Goal: Information Seeking & Learning: Learn about a topic

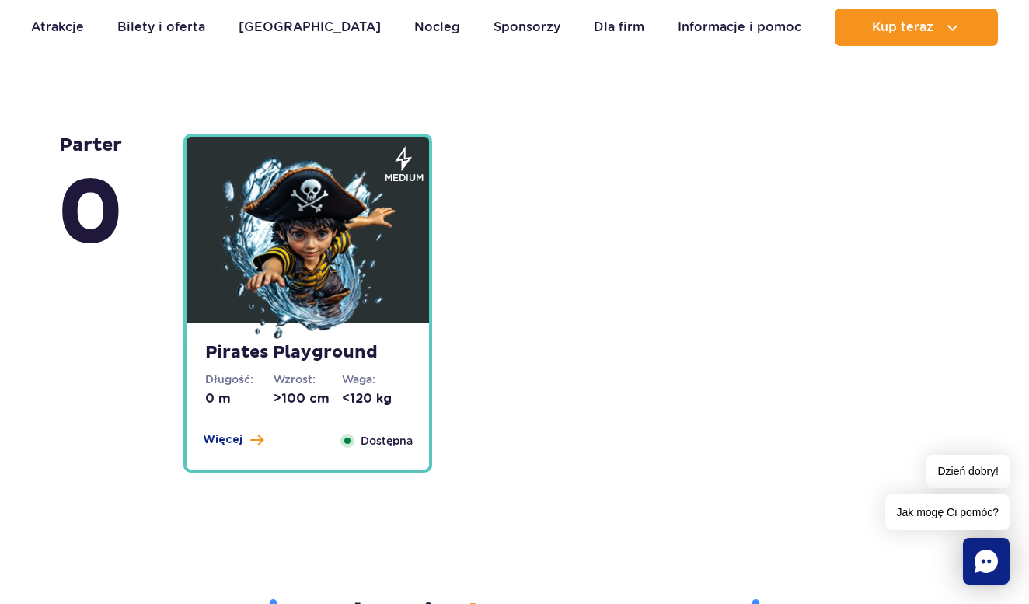
scroll to position [3796, 0]
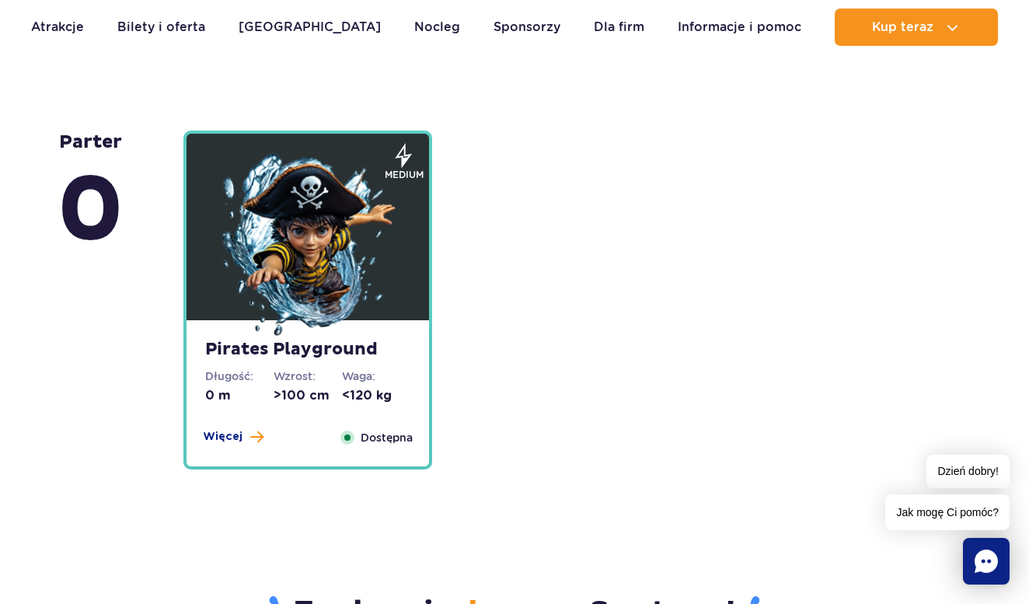
click at [257, 250] on img at bounding box center [308, 246] width 187 height 187
click at [241, 438] on button "Więcej" at bounding box center [233, 437] width 61 height 16
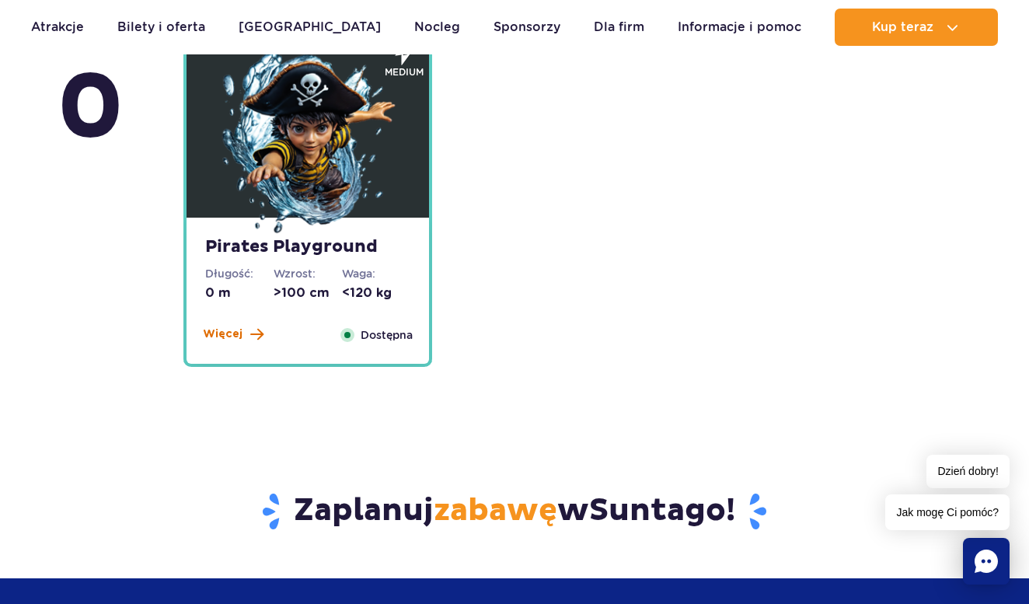
click at [237, 335] on span "Więcej" at bounding box center [223, 334] width 40 height 16
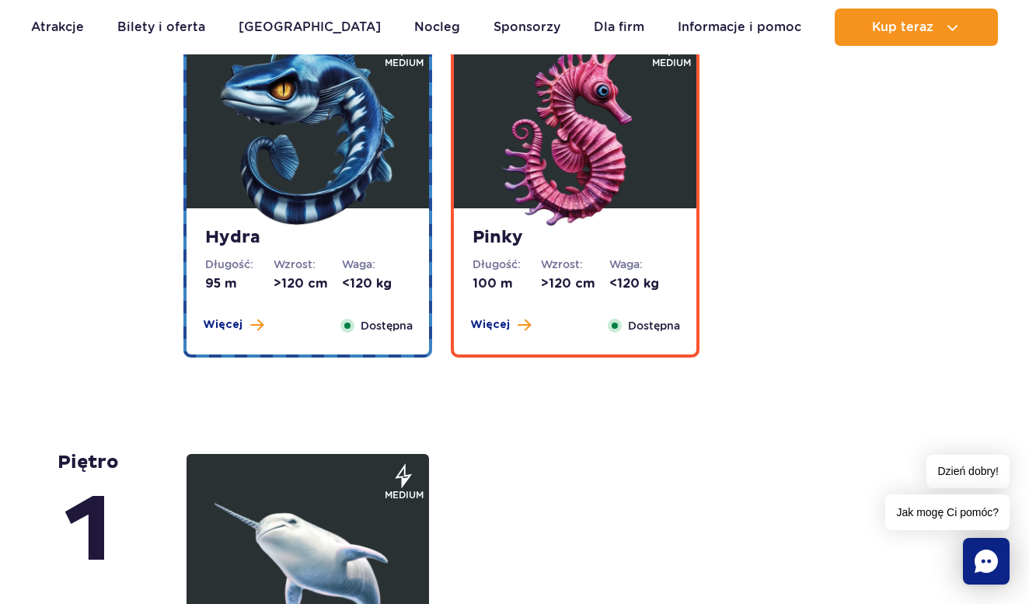
scroll to position [3041, 0]
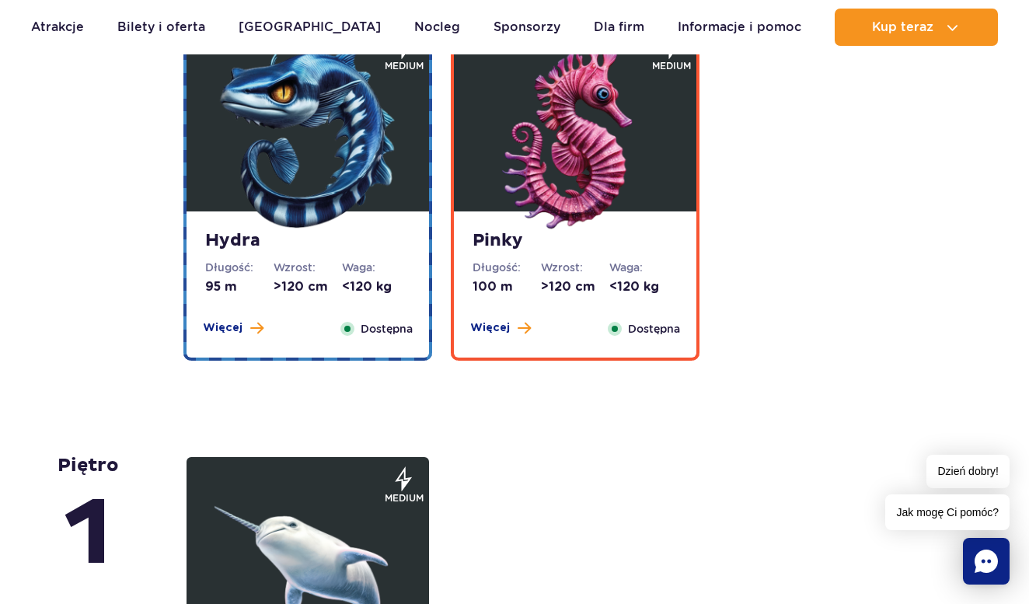
click at [362, 256] on div "Hydra Długość: 95 m Wzrost: >120 cm Waga: <120 kg Więcej Zamknij Dostępna" at bounding box center [308, 284] width 243 height 146
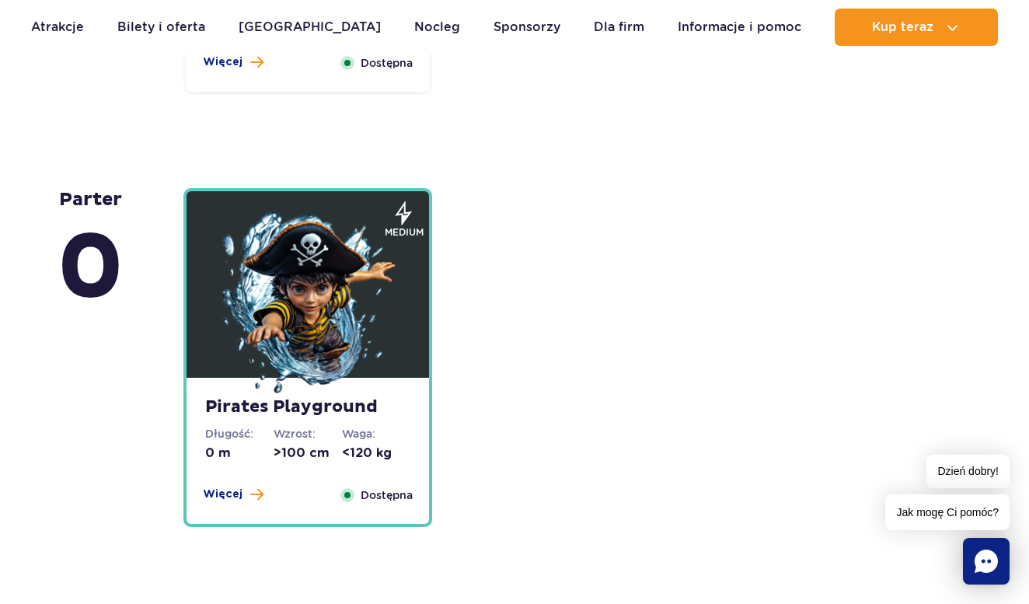
scroll to position [3754, 0]
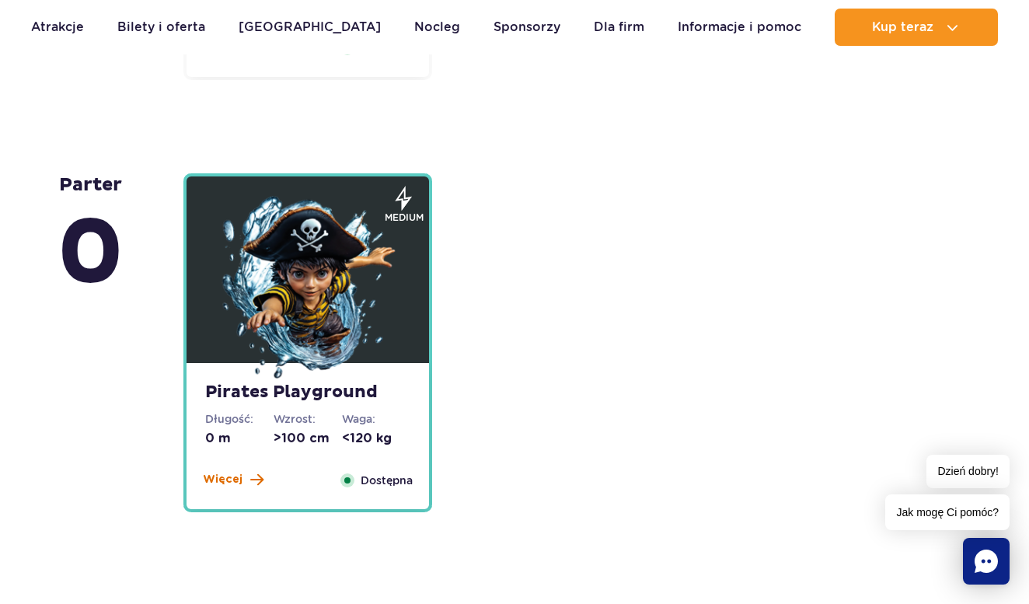
click at [233, 480] on span "Więcej" at bounding box center [223, 480] width 40 height 16
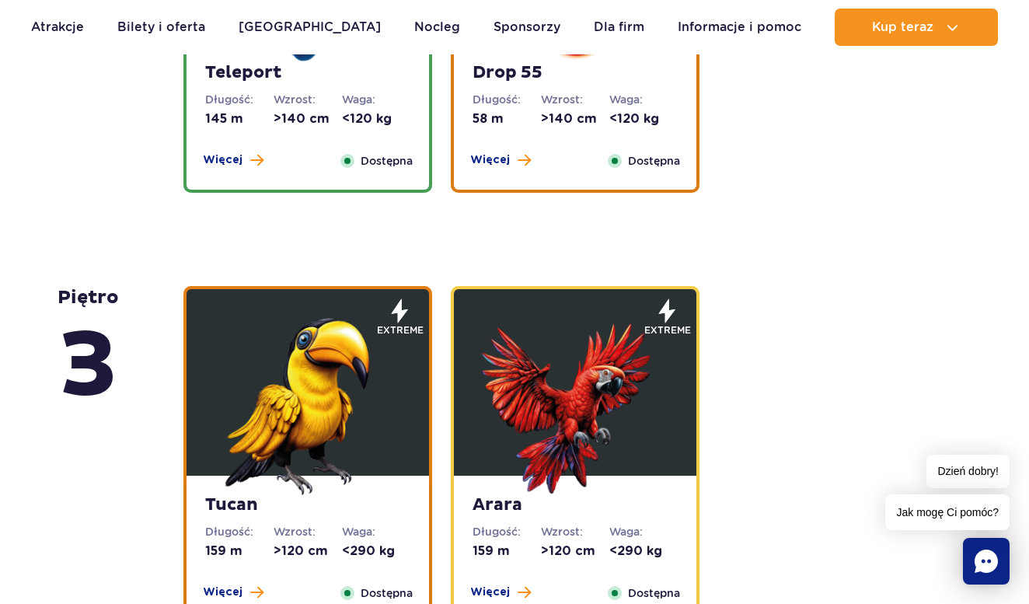
scroll to position [1742, 0]
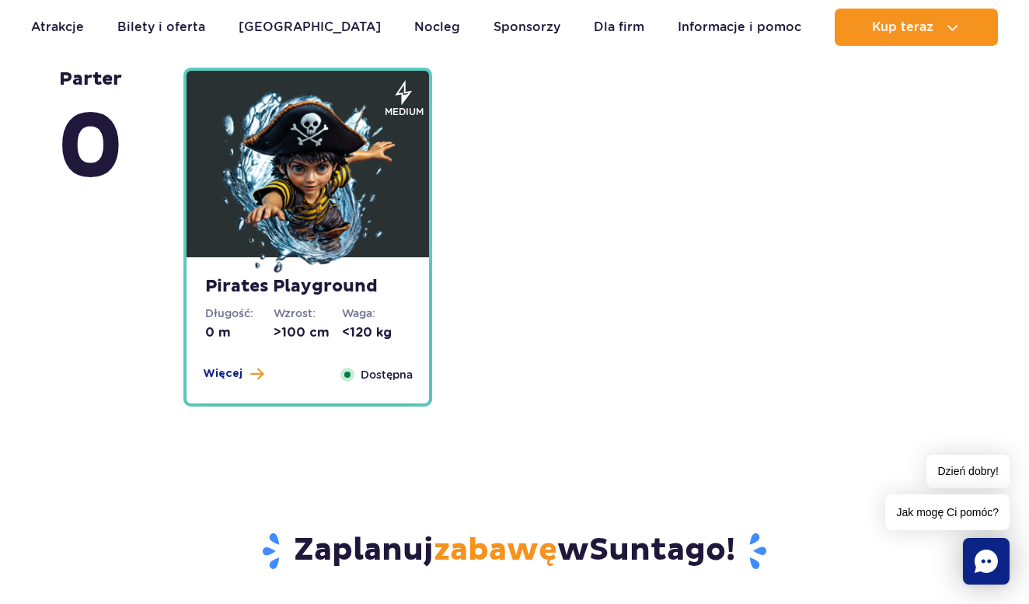
scroll to position [3870, 0]
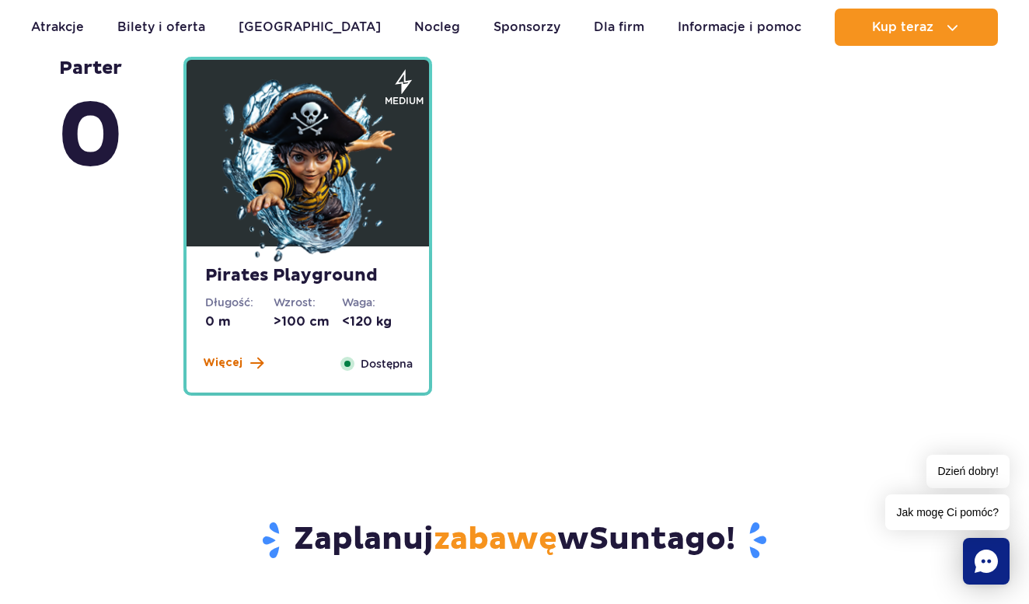
click at [222, 365] on span "Więcej" at bounding box center [223, 363] width 40 height 16
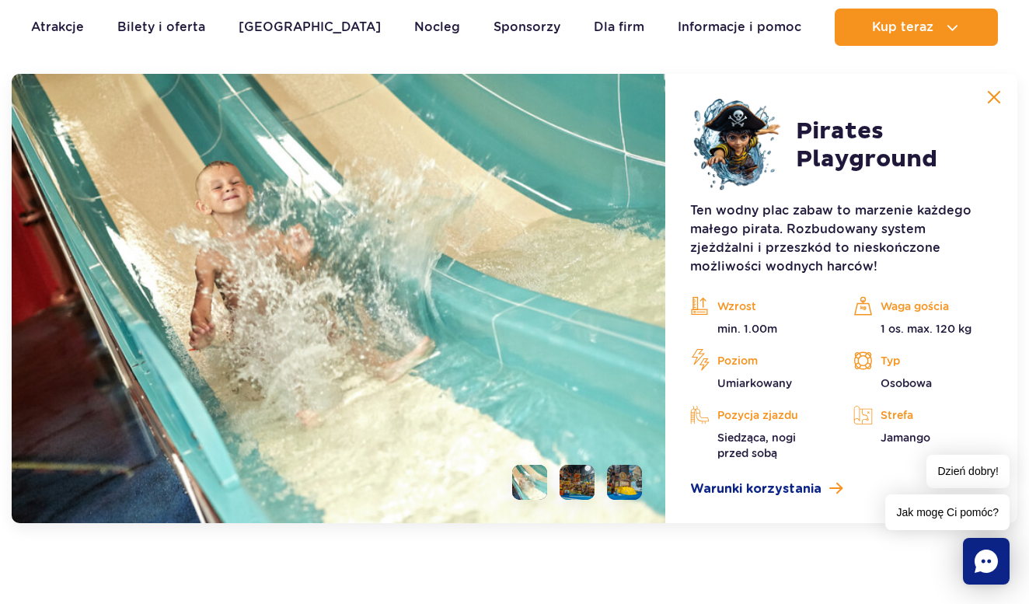
scroll to position [4252, 0]
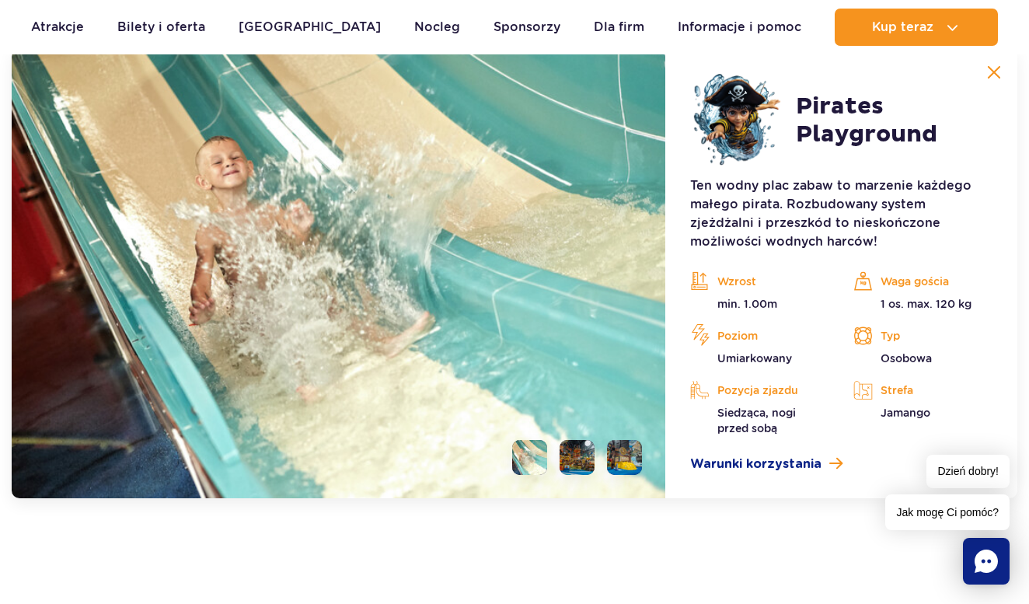
click at [539, 451] on li at bounding box center [529, 457] width 35 height 35
click at [565, 456] on li at bounding box center [577, 457] width 35 height 35
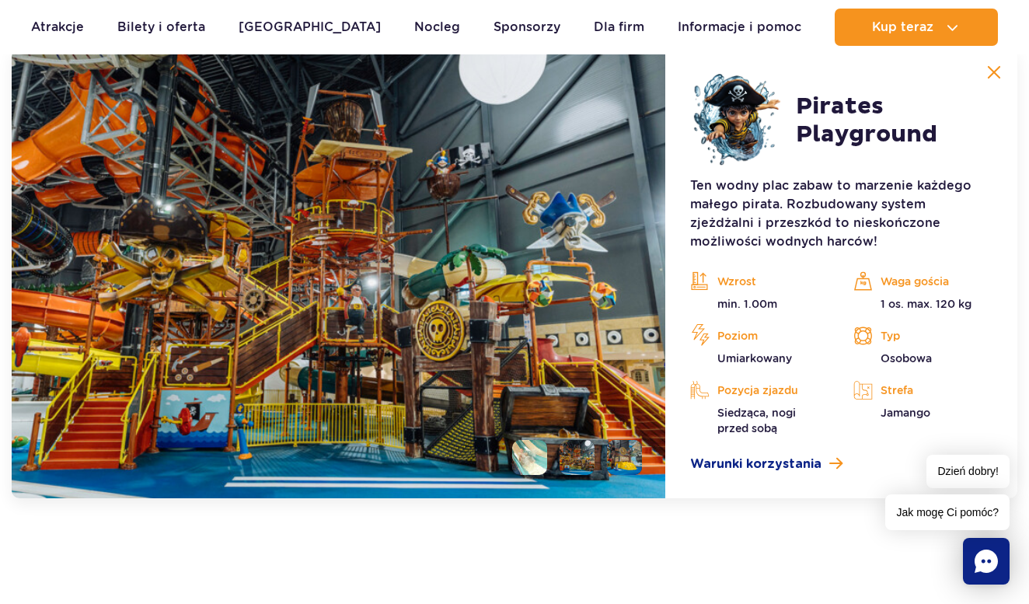
click at [620, 448] on li at bounding box center [624, 457] width 35 height 35
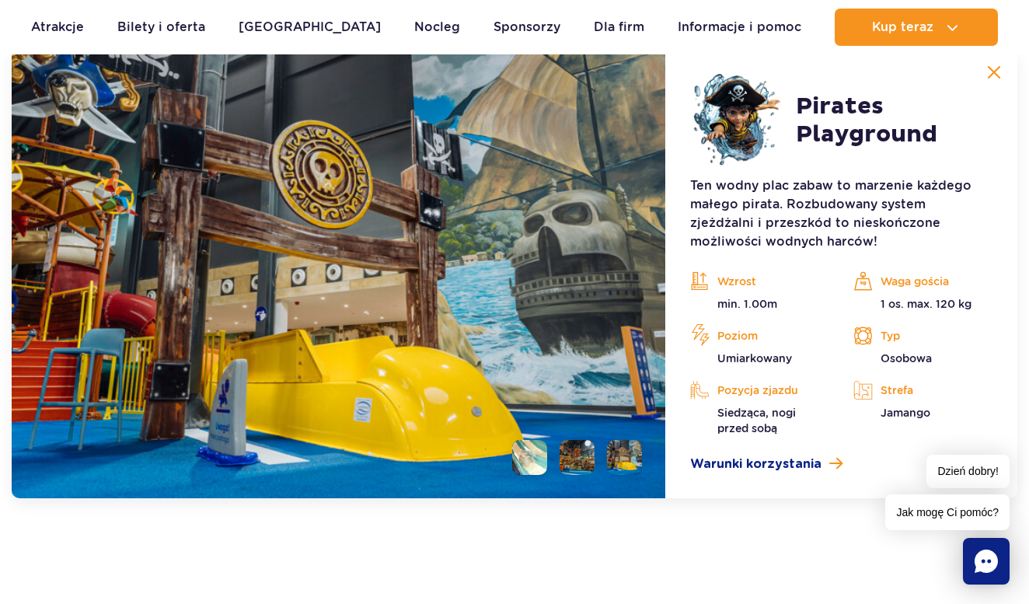
click at [581, 452] on li at bounding box center [577, 457] width 35 height 35
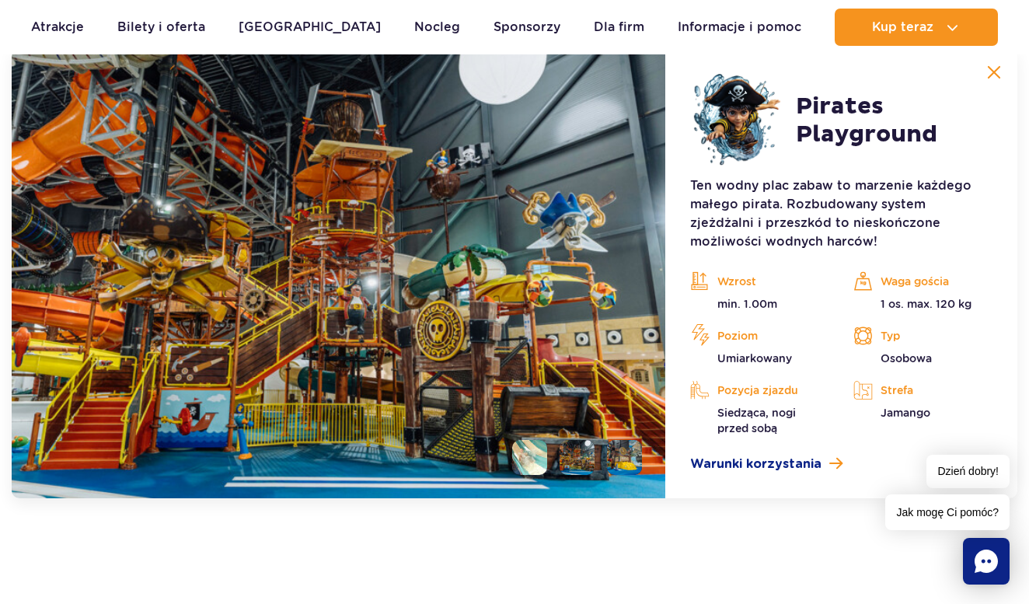
click at [536, 455] on li at bounding box center [529, 457] width 35 height 35
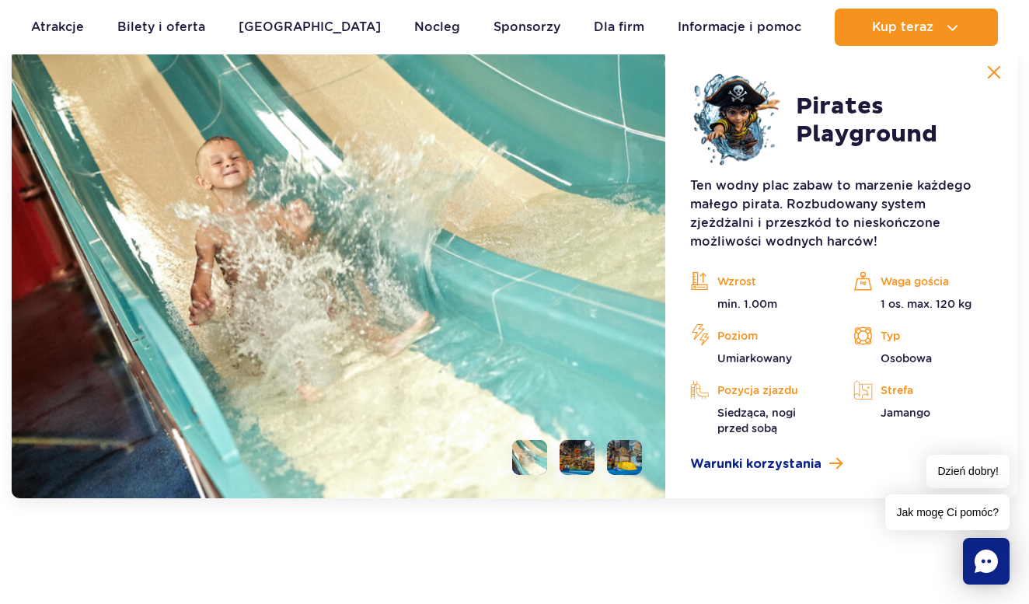
click at [560, 459] on li at bounding box center [577, 457] width 35 height 35
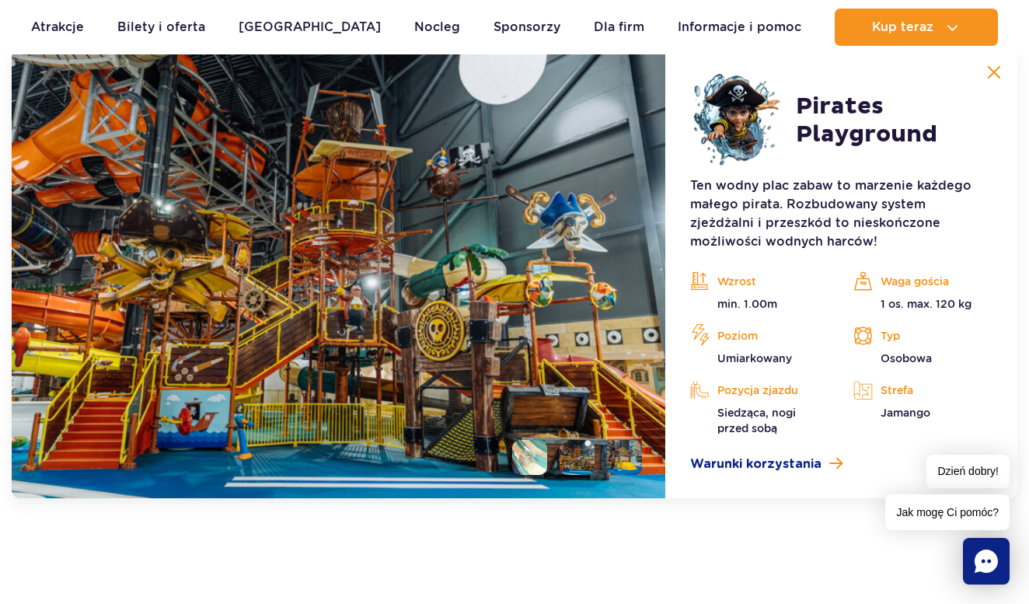
click at [626, 463] on li at bounding box center [624, 457] width 35 height 35
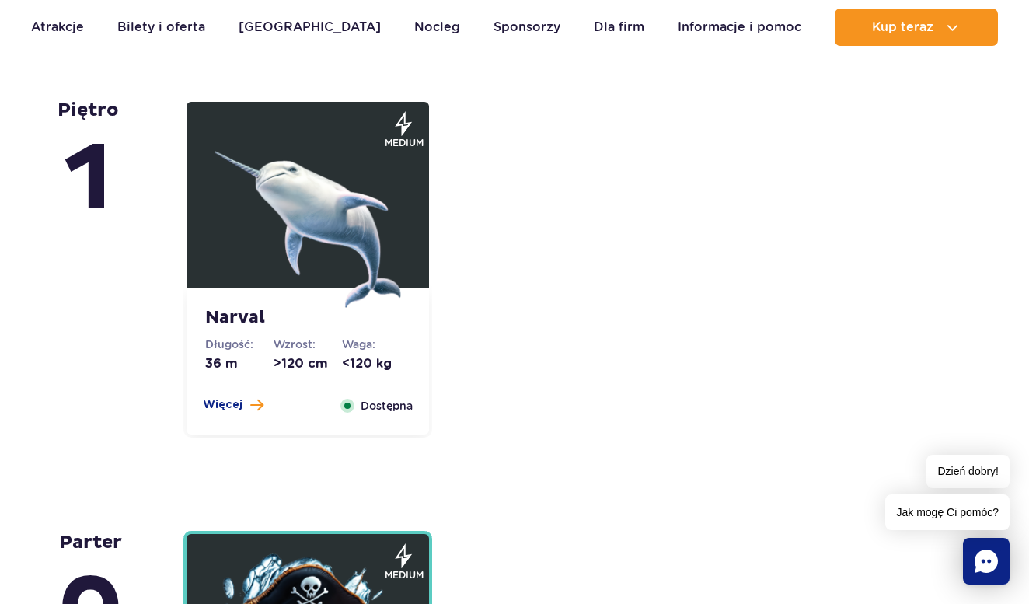
scroll to position [3395, 0]
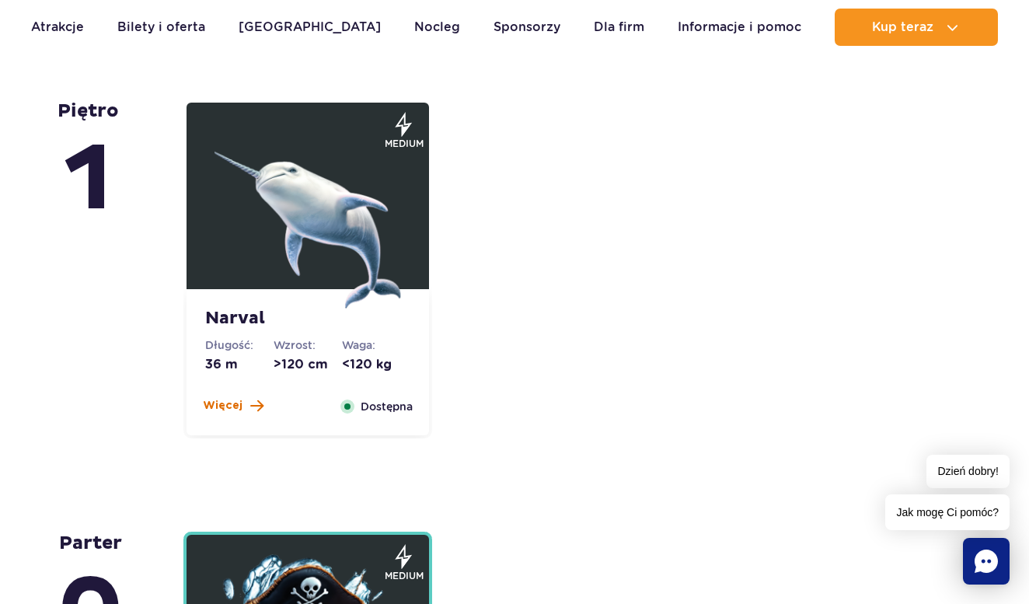
click at [233, 407] on span "Więcej" at bounding box center [223, 406] width 40 height 16
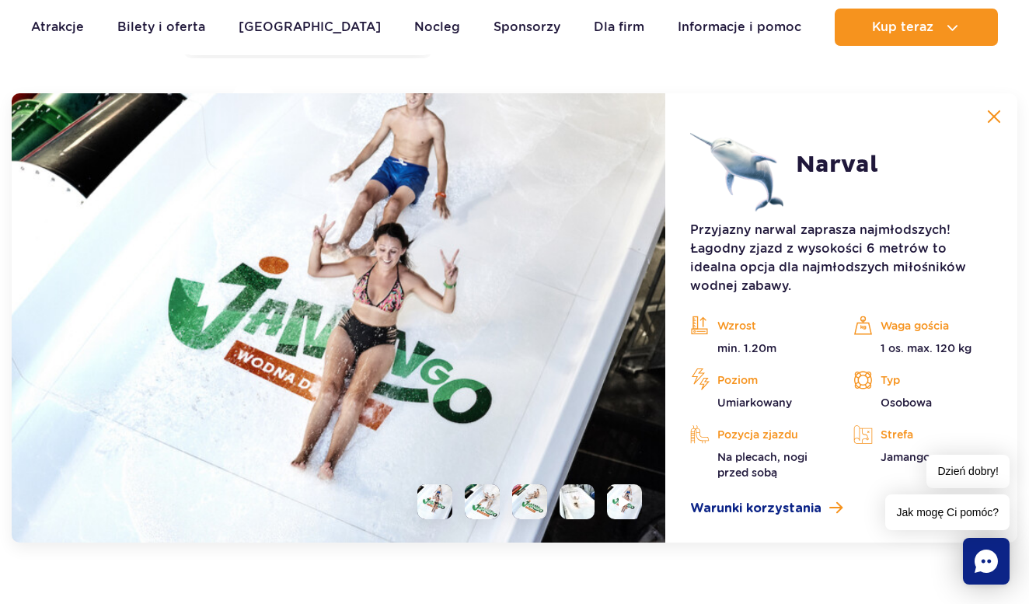
scroll to position [3784, 0]
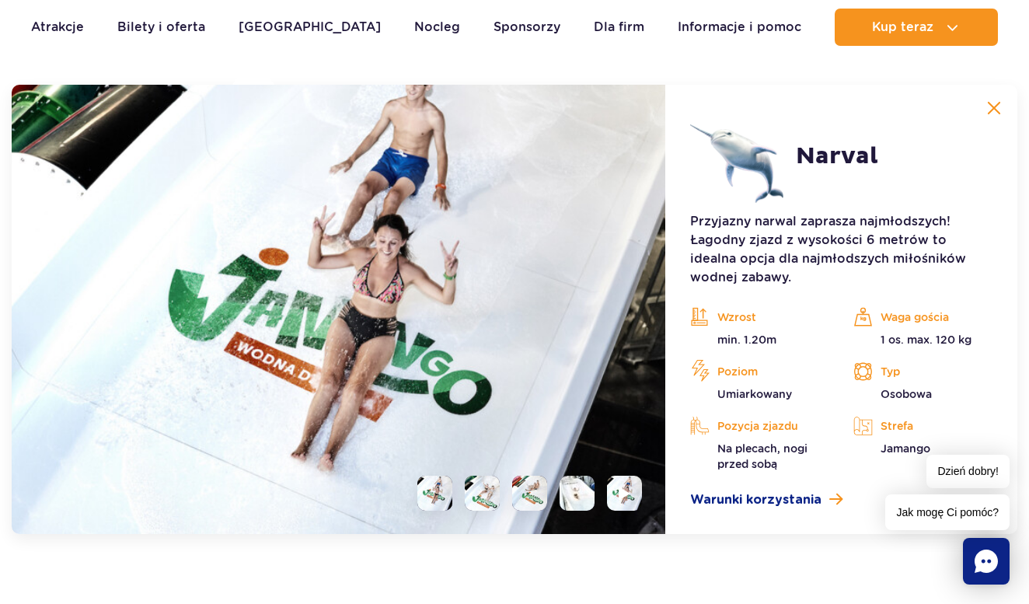
click at [444, 493] on li at bounding box center [434, 493] width 35 height 35
click at [479, 493] on li at bounding box center [482, 493] width 35 height 35
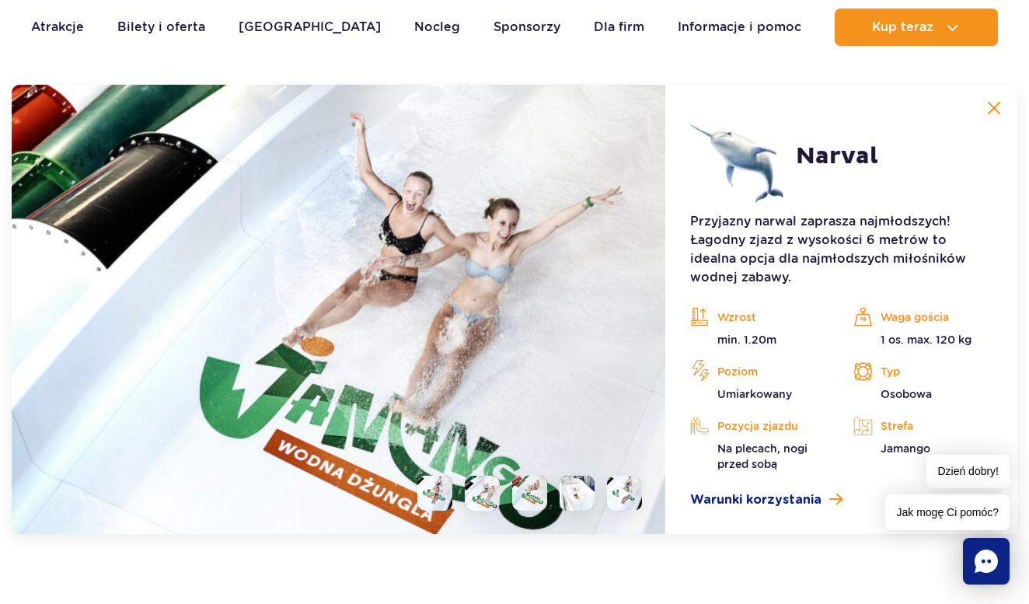
click at [522, 494] on li at bounding box center [529, 493] width 35 height 35
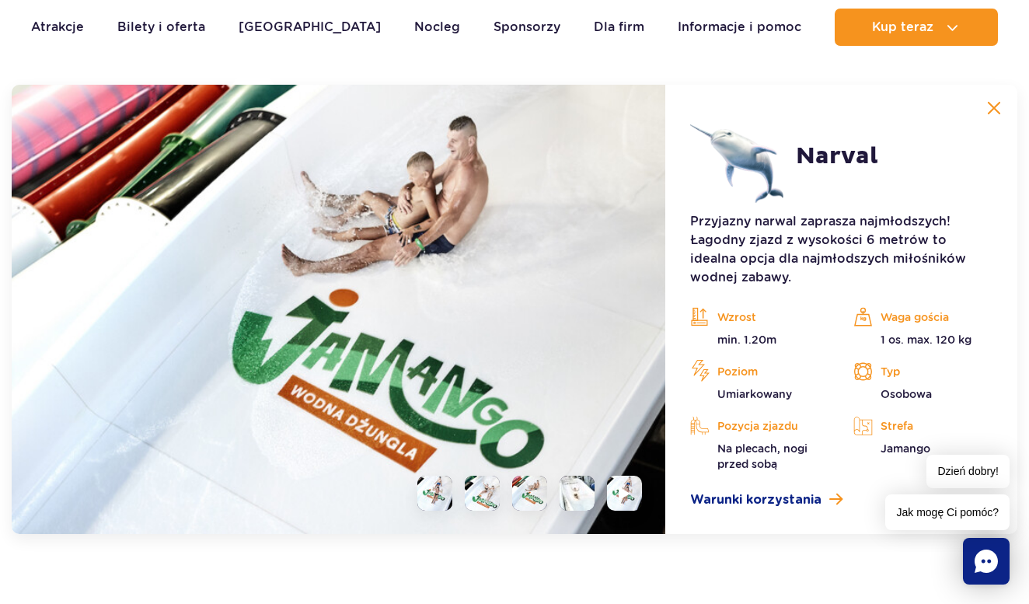
click at [585, 487] on li at bounding box center [577, 493] width 35 height 35
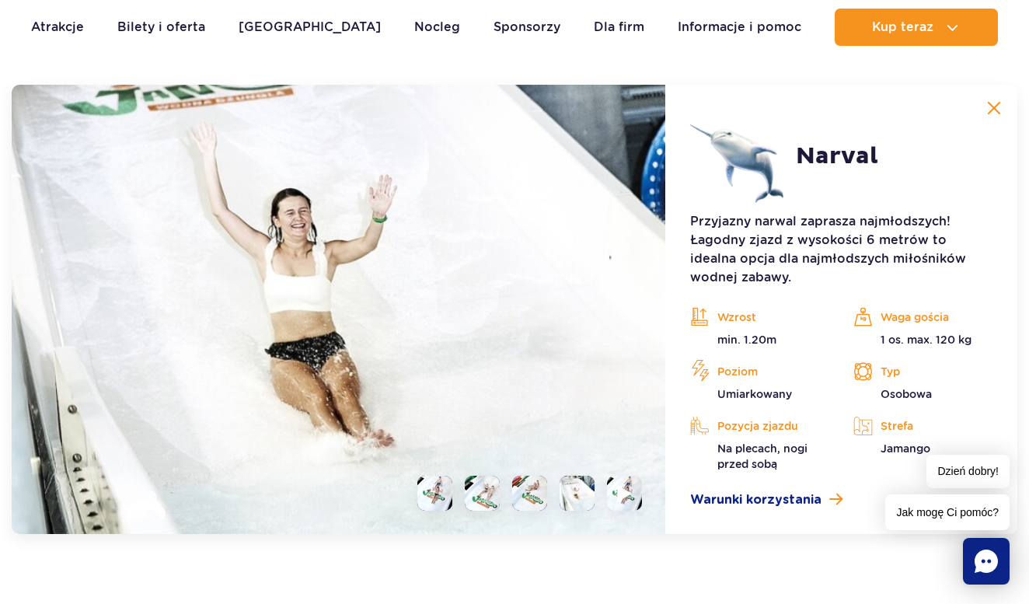
click at [609, 487] on li at bounding box center [624, 493] width 35 height 35
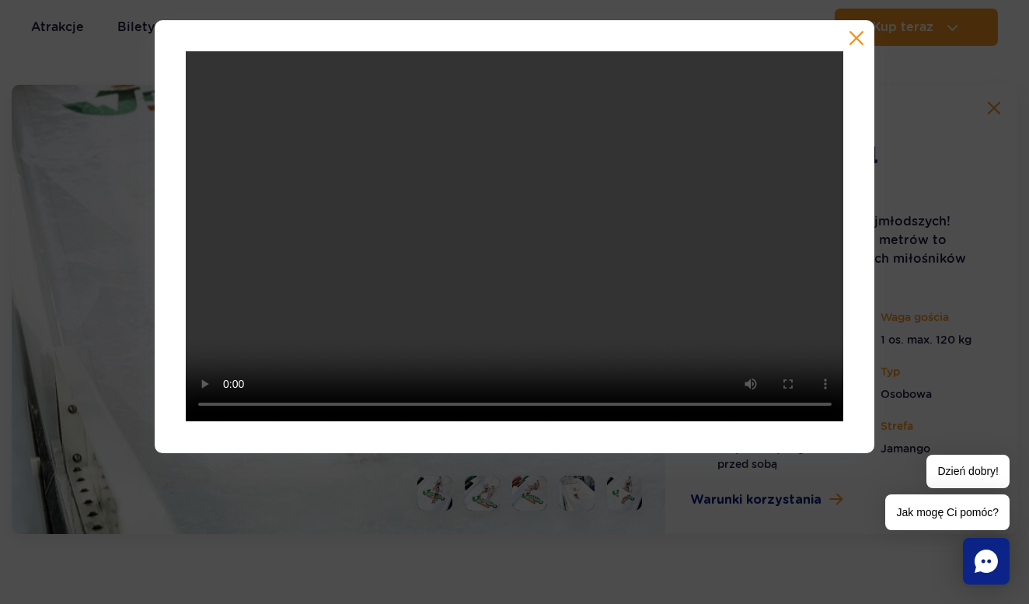
click at [857, 37] on button "button" at bounding box center [857, 38] width 16 height 16
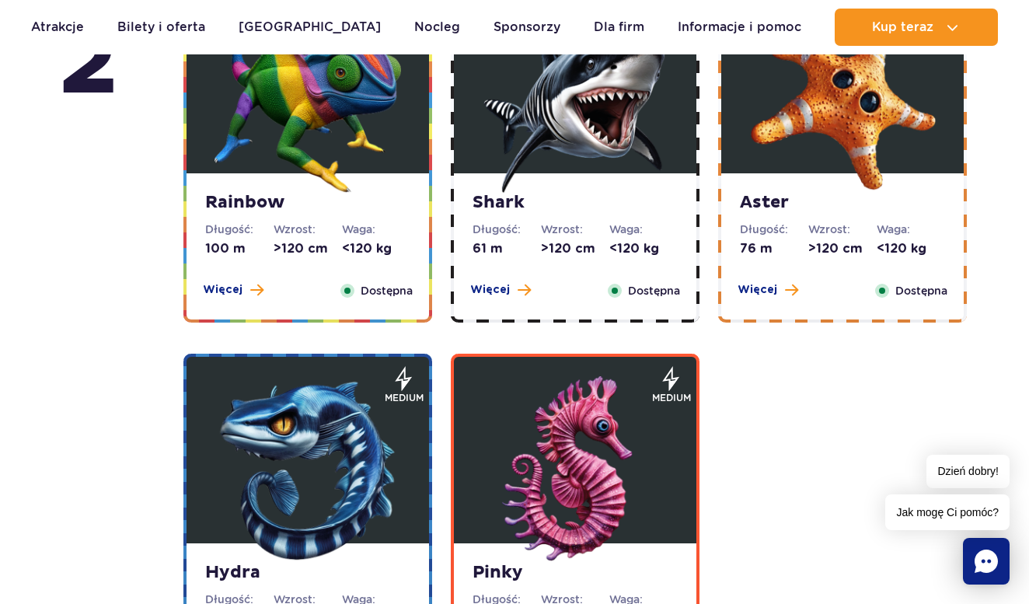
scroll to position [2789, 0]
